Goal: Find specific page/section: Find specific page/section

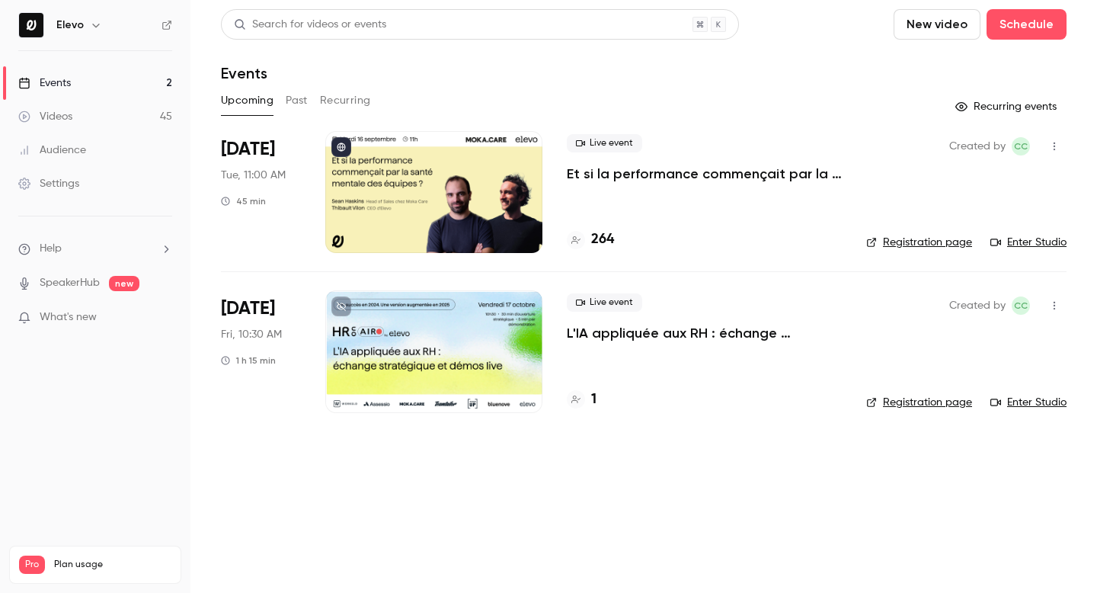
click at [639, 173] on p "Et si la performance commençait par la santé mentale des équipes ?" at bounding box center [704, 174] width 275 height 18
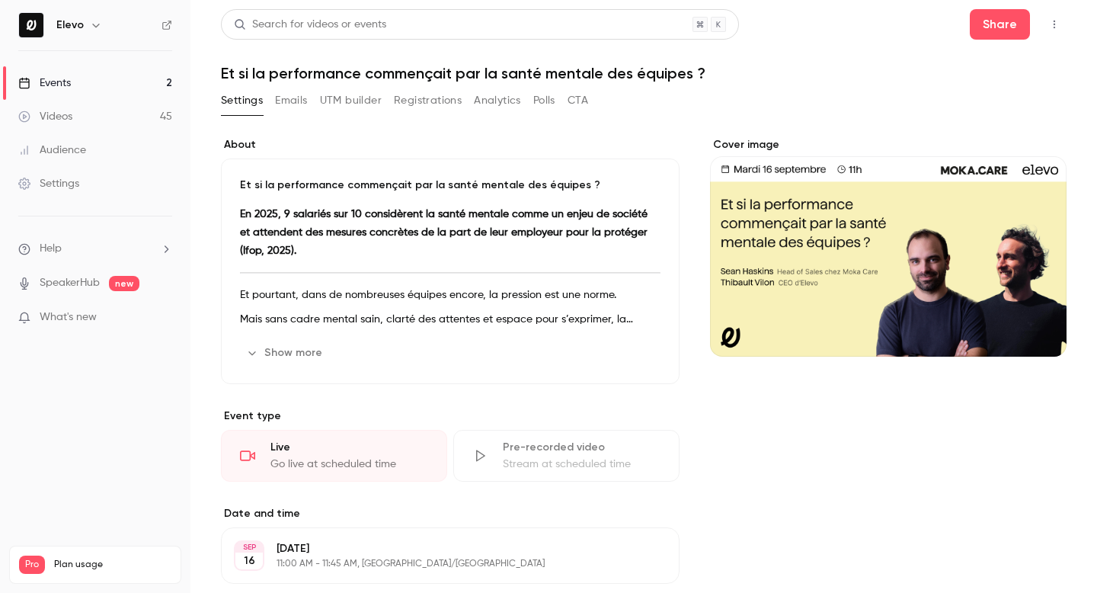
click at [293, 102] on button "Emails" at bounding box center [291, 100] width 32 height 24
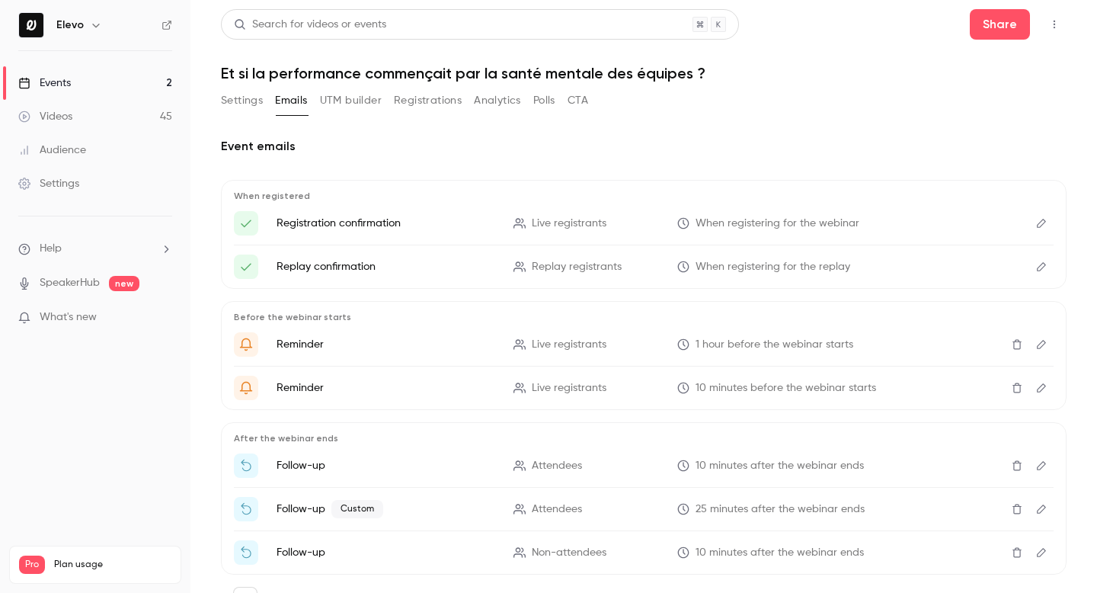
click at [445, 100] on button "Registrations" at bounding box center [428, 100] width 68 height 24
